Goal: Find specific page/section: Find specific page/section

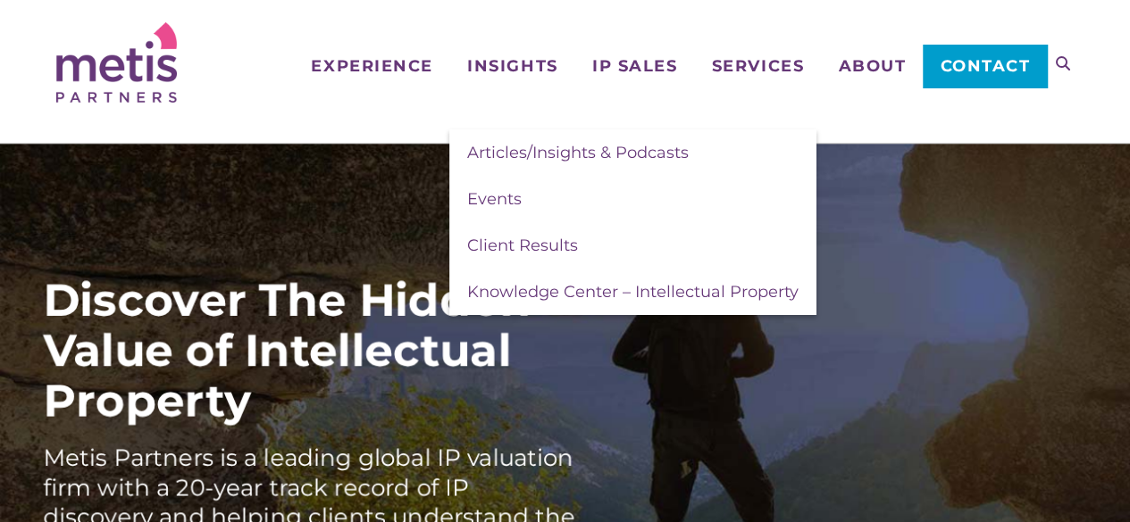
click at [523, 66] on span "Insights" at bounding box center [512, 66] width 90 height 16
click at [535, 255] on span "Client Results" at bounding box center [522, 246] width 111 height 20
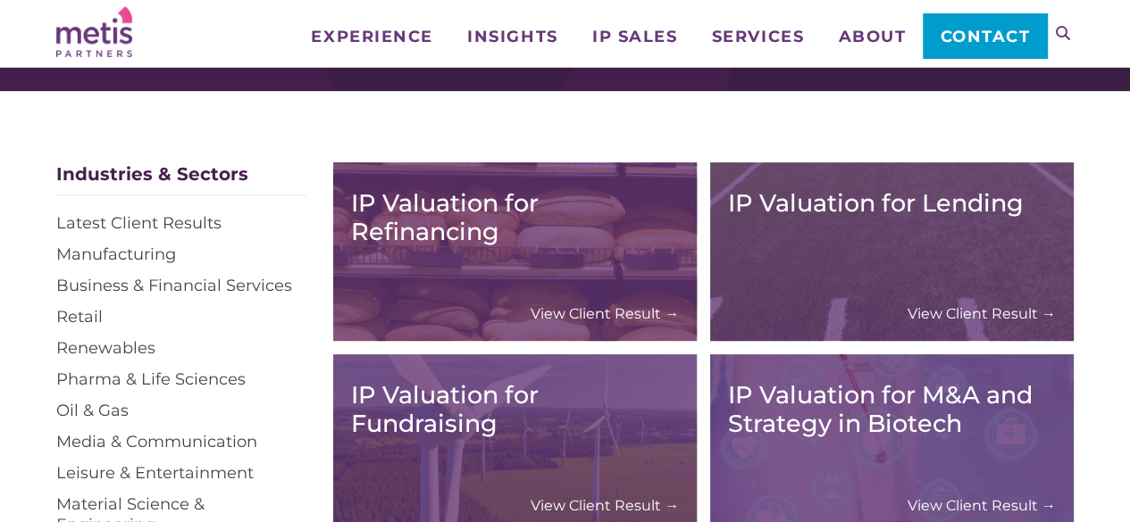
scroll to position [155, 0]
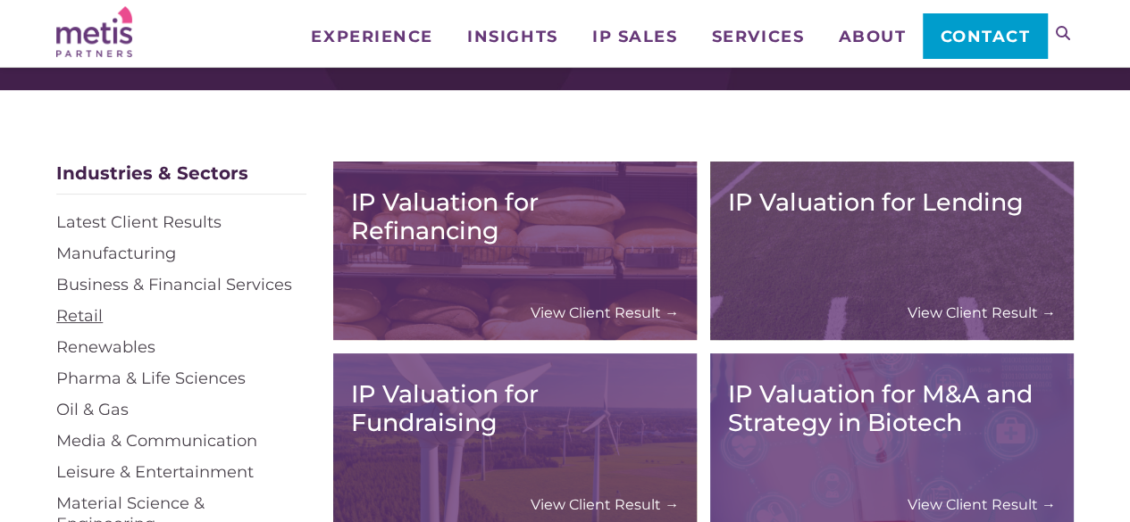
click at [92, 322] on link "Retail" at bounding box center [79, 316] width 46 height 20
